Goal: Task Accomplishment & Management: Complete application form

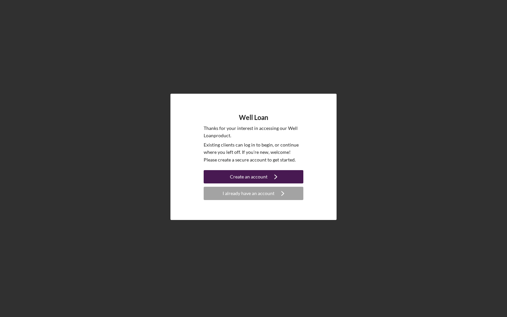
click at [270, 178] on icon "Icon/Navigate" at bounding box center [275, 176] width 17 height 17
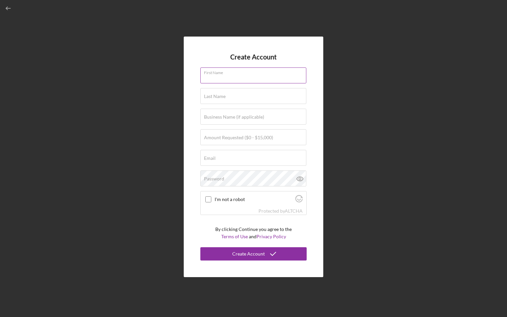
click at [231, 79] on input "First Name" at bounding box center [253, 75] width 106 height 16
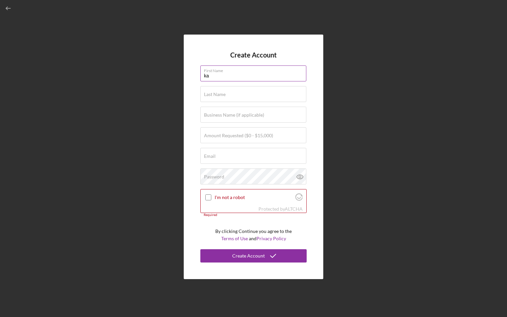
type input "k"
type input "[PERSON_NAME]"
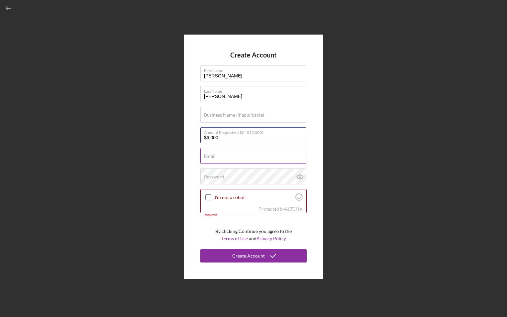
type input "$6,000"
click at [224, 158] on input "Email" at bounding box center [253, 156] width 106 height 16
type input "[EMAIL_ADDRESS][DOMAIN_NAME]"
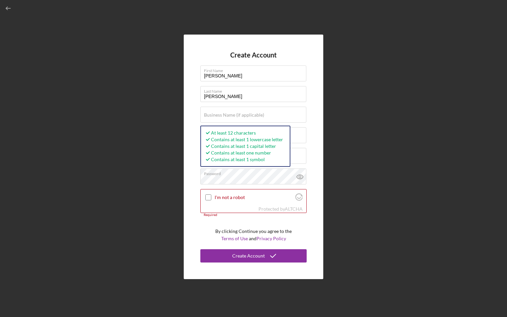
click at [181, 173] on div "Create Account First Name [PERSON_NAME] Last Name [PERSON_NAME] Business Name (…" at bounding box center [253, 156] width 500 height 313
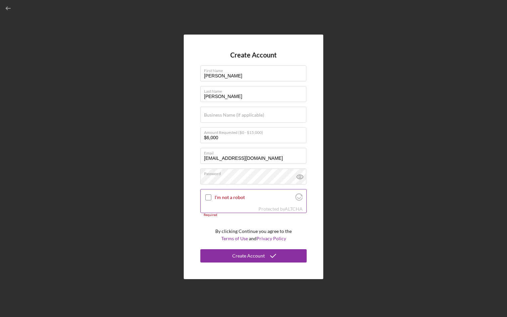
click at [207, 198] on input "I'm not a robot" at bounding box center [208, 197] width 6 height 6
checkbox input "true"
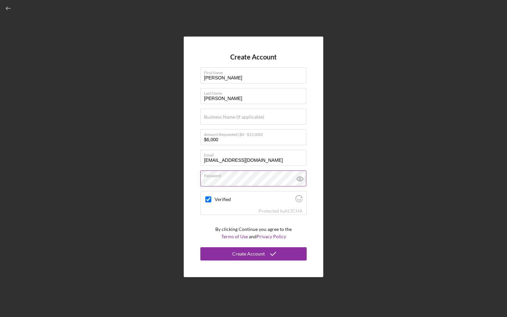
click at [302, 178] on icon at bounding box center [300, 178] width 17 height 17
click at [260, 256] on div "Create Account" at bounding box center [248, 253] width 33 height 13
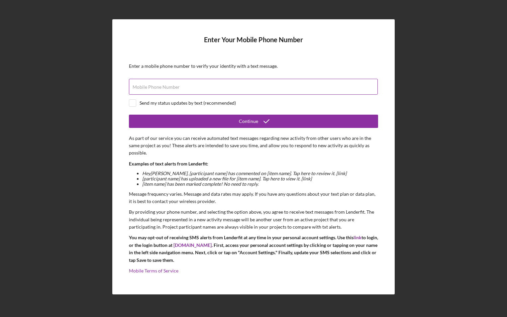
click at [152, 85] on label "Mobile Phone Number" at bounding box center [155, 86] width 47 height 5
click at [152, 85] on input "Mobile Phone Number" at bounding box center [253, 87] width 249 height 16
type input "[PHONE_NUMBER]"
click at [133, 103] on input "checkbox" at bounding box center [132, 103] width 7 height 7
checkbox input "true"
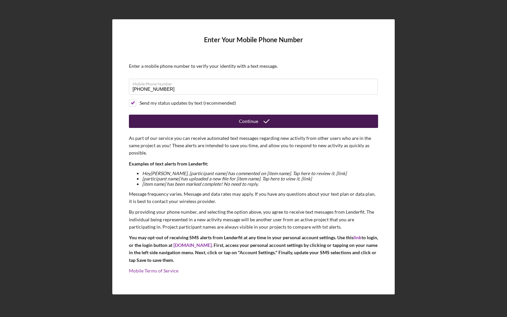
click at [245, 119] on div "Continue" at bounding box center [248, 121] width 19 height 13
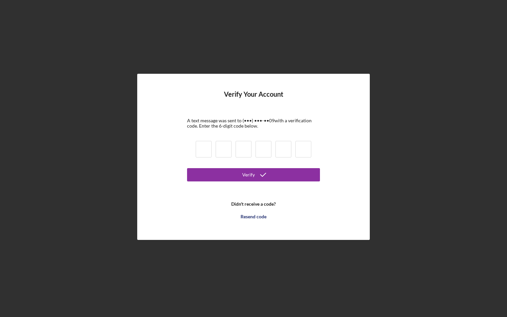
click at [209, 149] on input at bounding box center [204, 149] width 16 height 17
type input "5"
type input "8"
type input "9"
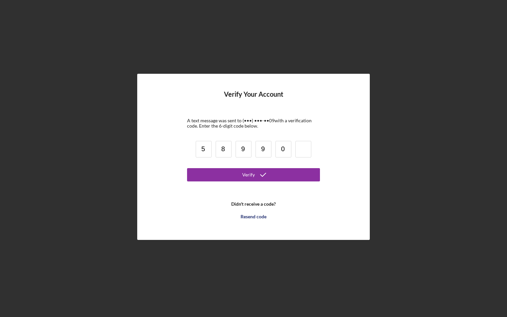
type input "0"
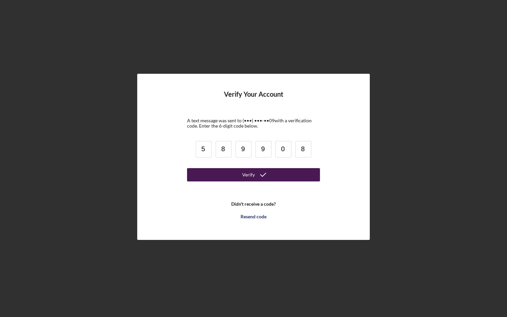
type input "8"
click at [227, 170] on button "Verify" at bounding box center [253, 174] width 133 height 13
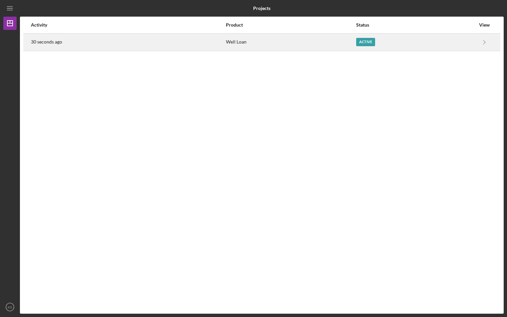
click at [366, 42] on div "Active" at bounding box center [365, 42] width 19 height 8
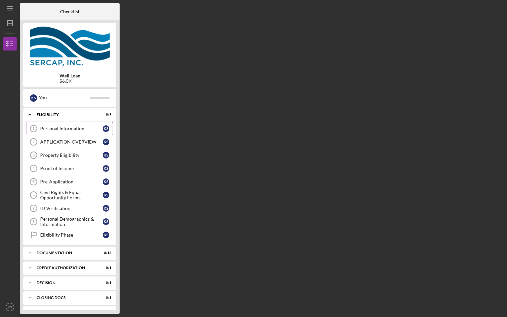
click at [65, 130] on div "Personal Information" at bounding box center [71, 128] width 62 height 5
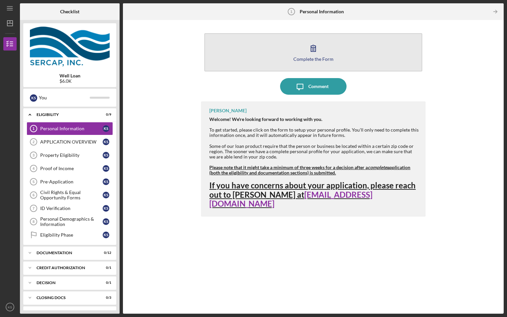
click at [315, 54] on icon "button" at bounding box center [313, 48] width 17 height 17
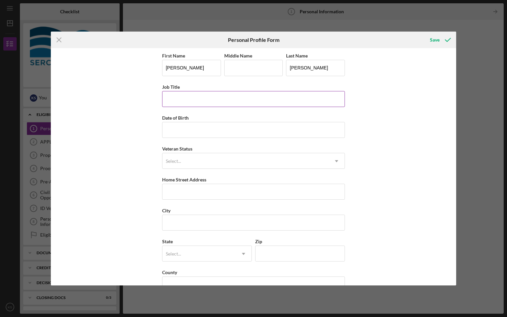
click at [195, 99] on input "Job Title" at bounding box center [253, 99] width 183 height 16
type input "Human Resources Director"
type input "[DATE]"
click at [230, 159] on div "Select..." at bounding box center [245, 160] width 166 height 15
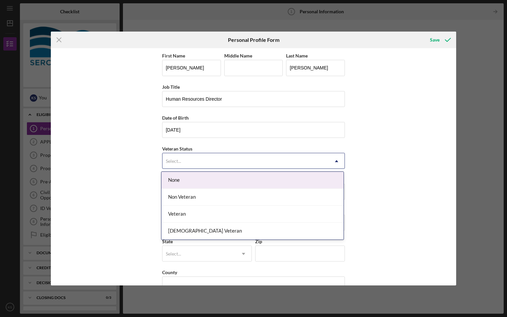
click at [211, 182] on div "None" at bounding box center [252, 180] width 182 height 17
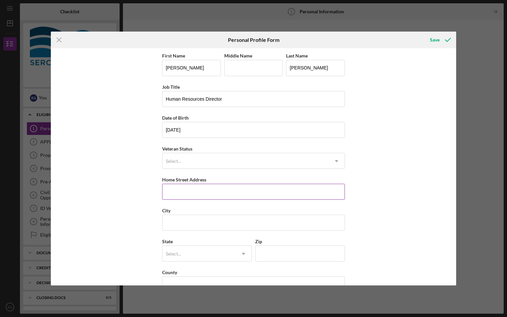
click at [189, 194] on input "Home Street Address" at bounding box center [253, 192] width 183 height 16
type input "[STREET_ADDRESS]"
type input "[GEOGRAPHIC_DATA]"
type input "32068"
type input "[US_STATE]"
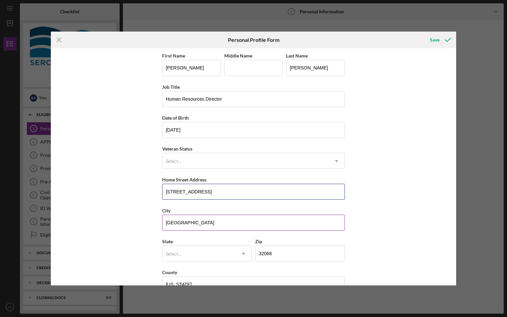
scroll to position [17, 0]
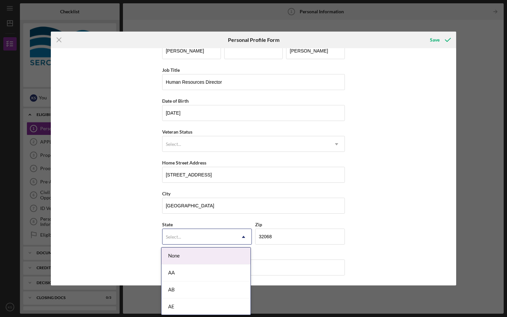
click at [181, 240] on div "Select..." at bounding box center [198, 236] width 73 height 15
type input "fl"
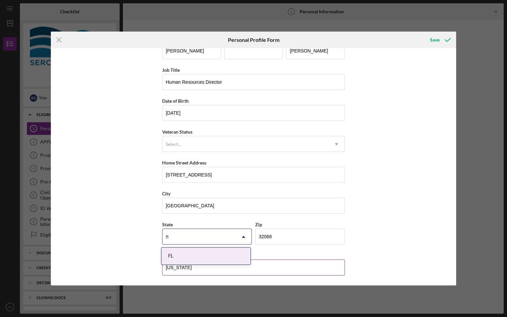
click at [192, 255] on div "FL" at bounding box center [205, 255] width 89 height 17
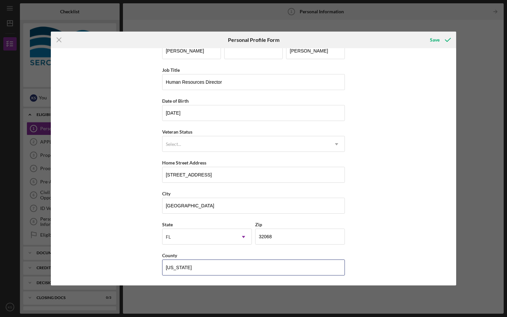
drag, startPoint x: 184, startPoint y: 265, endPoint x: 145, endPoint y: 264, distance: 38.2
click at [145, 264] on div "First Name [PERSON_NAME] Middle Name Last Name [PERSON_NAME] Job Title Human Re…" at bounding box center [253, 166] width 405 height 237
type input "Clay"
click at [442, 40] on icon "submit" at bounding box center [447, 40] width 17 height 17
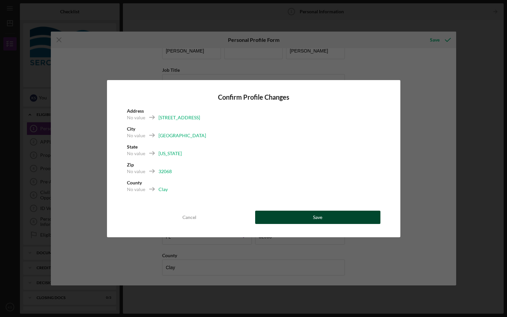
click at [319, 218] on div "Save" at bounding box center [317, 217] width 9 height 13
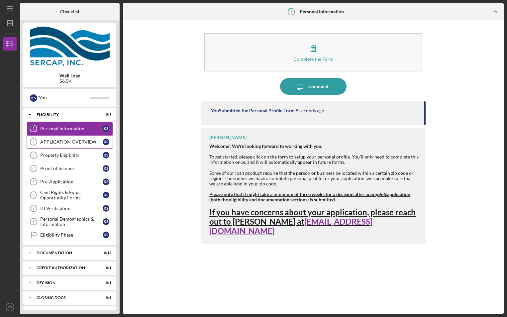
click at [63, 141] on div "APPLICATION OVERVIEW" at bounding box center [71, 141] width 62 height 5
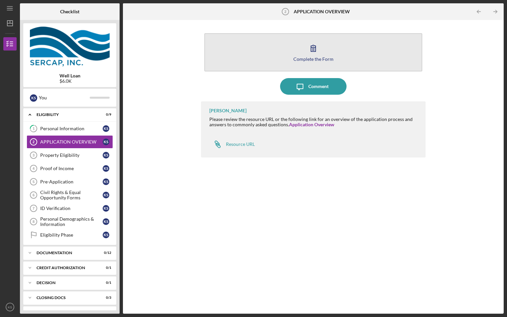
click at [300, 62] on button "Complete the Form Form" at bounding box center [313, 52] width 218 height 38
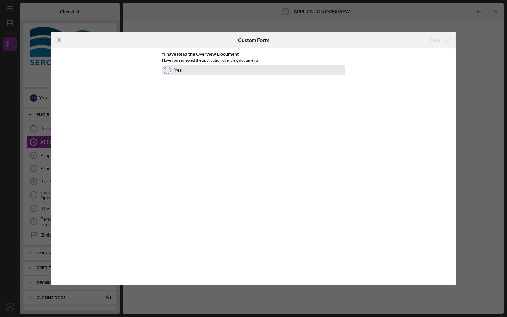
click at [166, 71] on div at bounding box center [167, 70] width 7 height 7
click at [433, 43] on div "Save" at bounding box center [435, 39] width 10 height 13
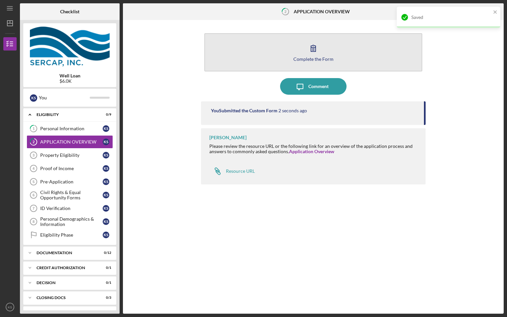
click at [309, 57] on div "Complete the Form" at bounding box center [313, 58] width 40 height 5
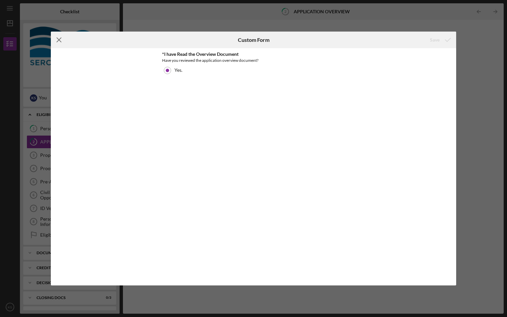
click at [62, 38] on icon "Icon/Menu Close" at bounding box center [59, 40] width 17 height 17
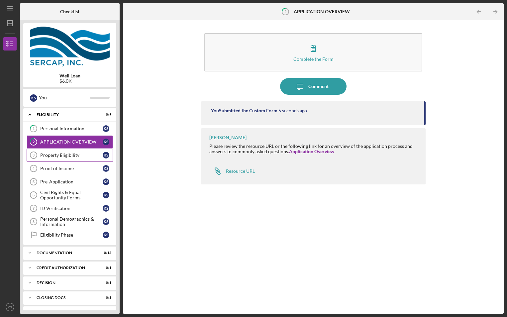
click at [68, 158] on div "Property Eligibility" at bounding box center [71, 154] width 62 height 5
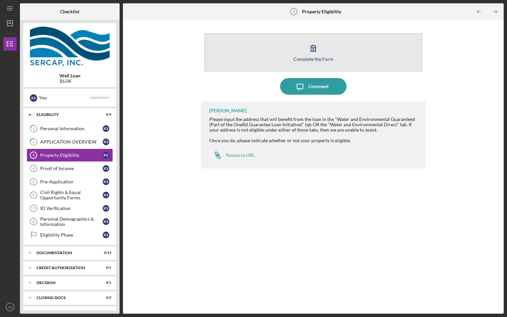
click at [305, 57] on div "Complete the Form" at bounding box center [313, 58] width 40 height 5
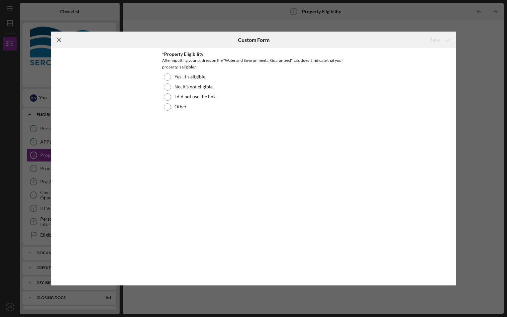
click at [60, 40] on icon "Icon/Menu Close" at bounding box center [59, 40] width 17 height 17
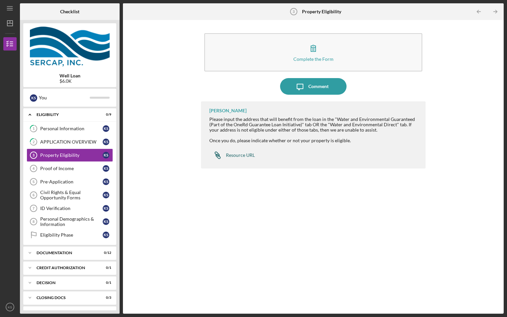
click at [238, 154] on div "Resource URL" at bounding box center [240, 154] width 29 height 5
